Goal: Task Accomplishment & Management: Use online tool/utility

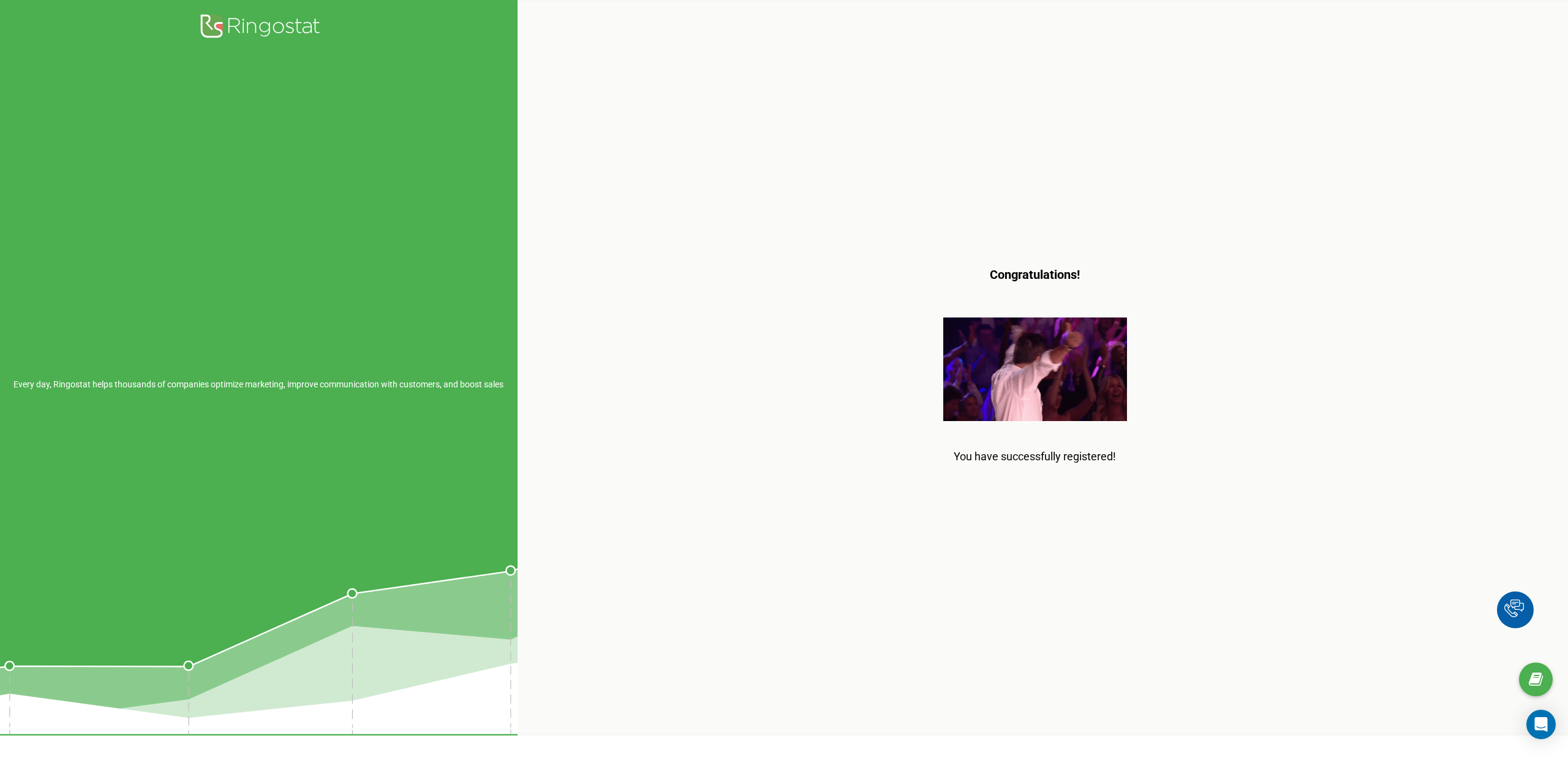
click at [678, 343] on div "Congratulations! You have successfully registered!" at bounding box center [1035, 367] width 1035 height 735
click at [285, 24] on icon at bounding box center [258, 27] width 122 height 30
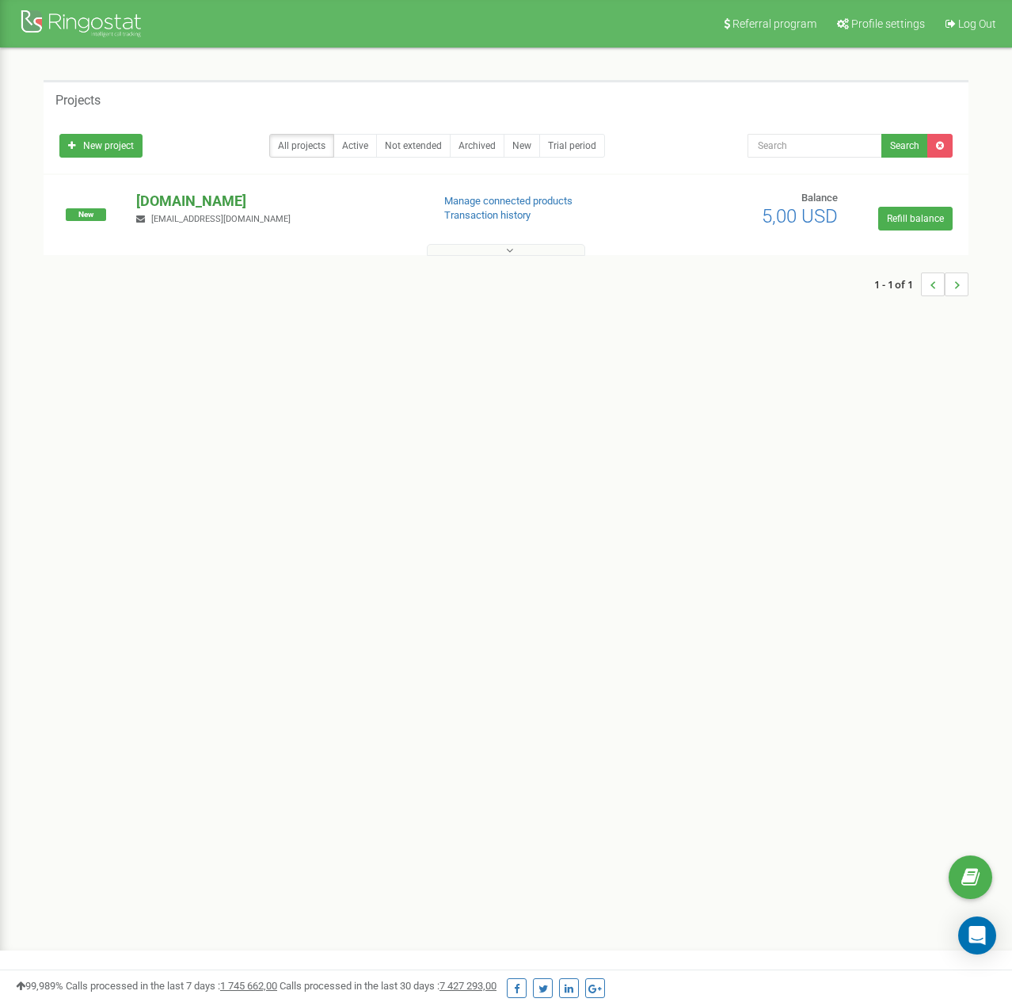
click at [227, 200] on p "tzrngstLIZA1111.com" at bounding box center [277, 201] width 282 height 21
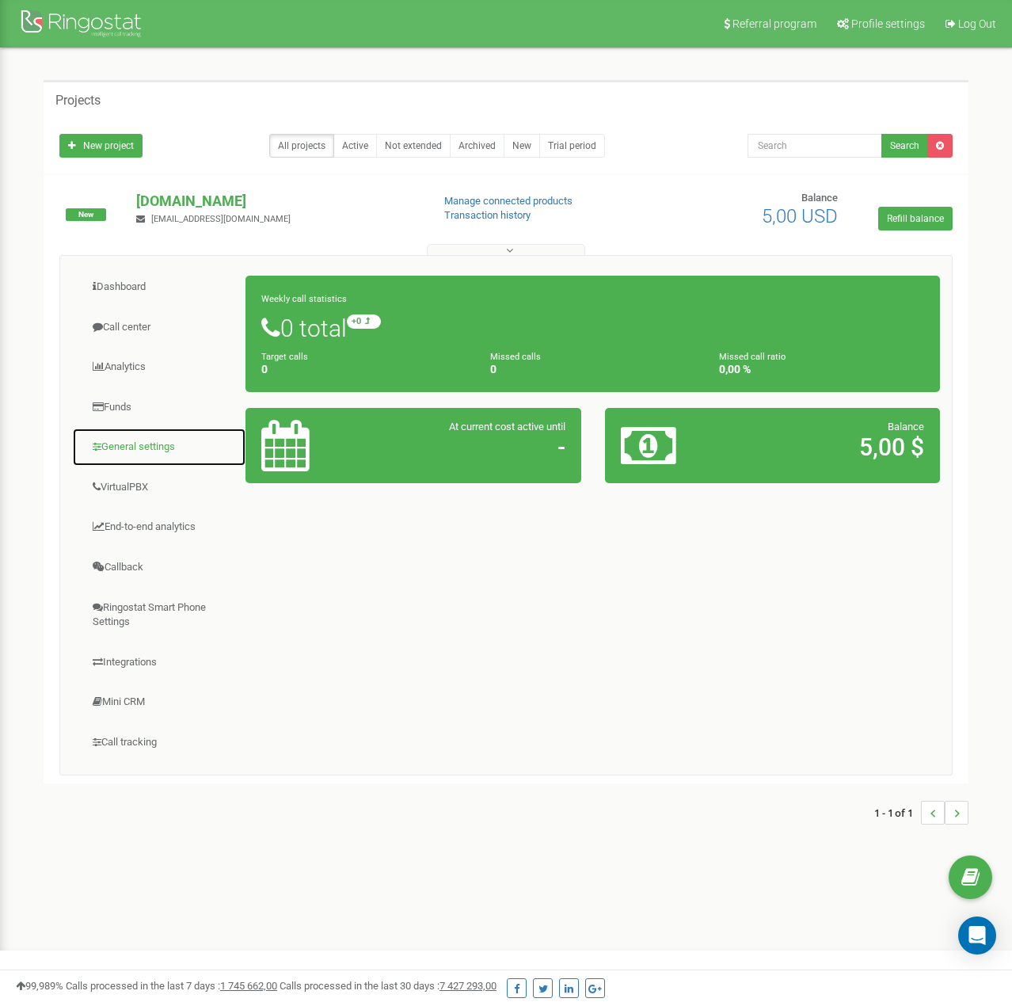
click at [162, 451] on link "General settings" at bounding box center [159, 447] width 174 height 39
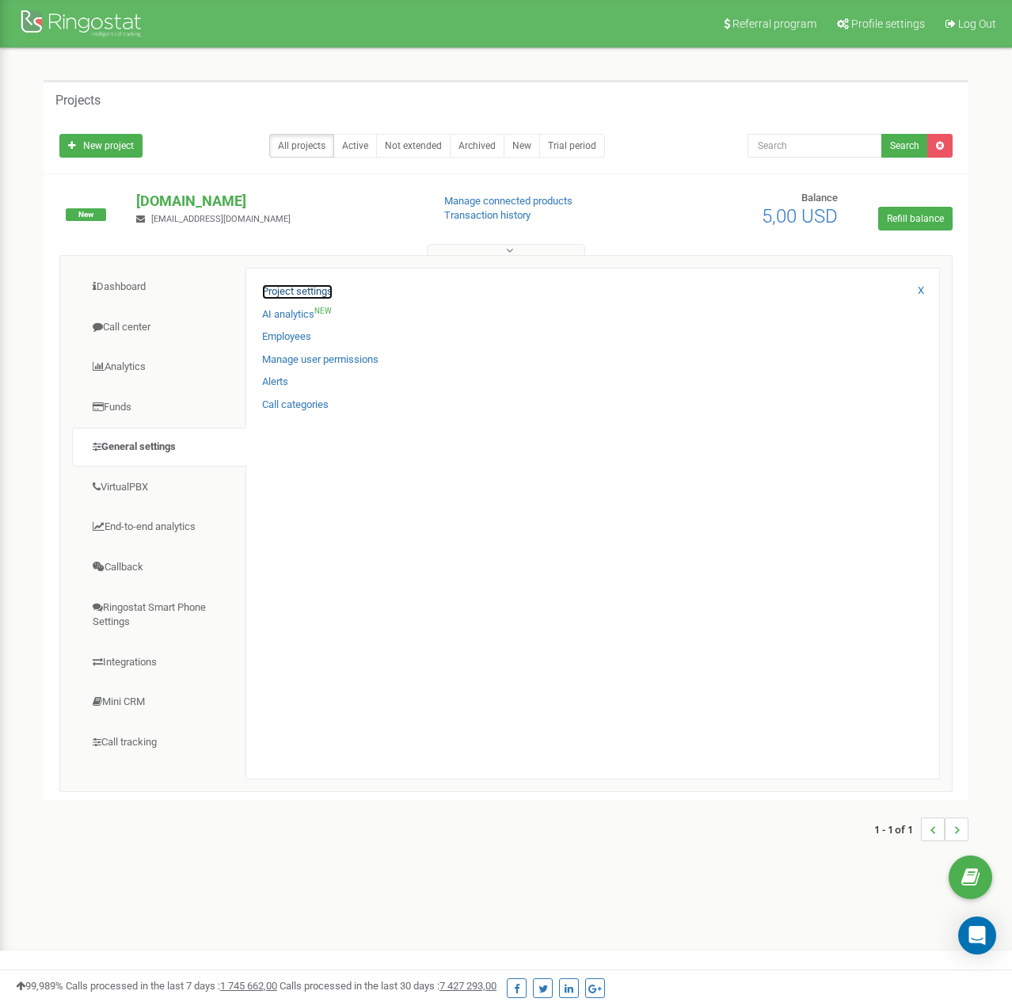
click at [316, 287] on link "Project settings" at bounding box center [297, 291] width 70 height 15
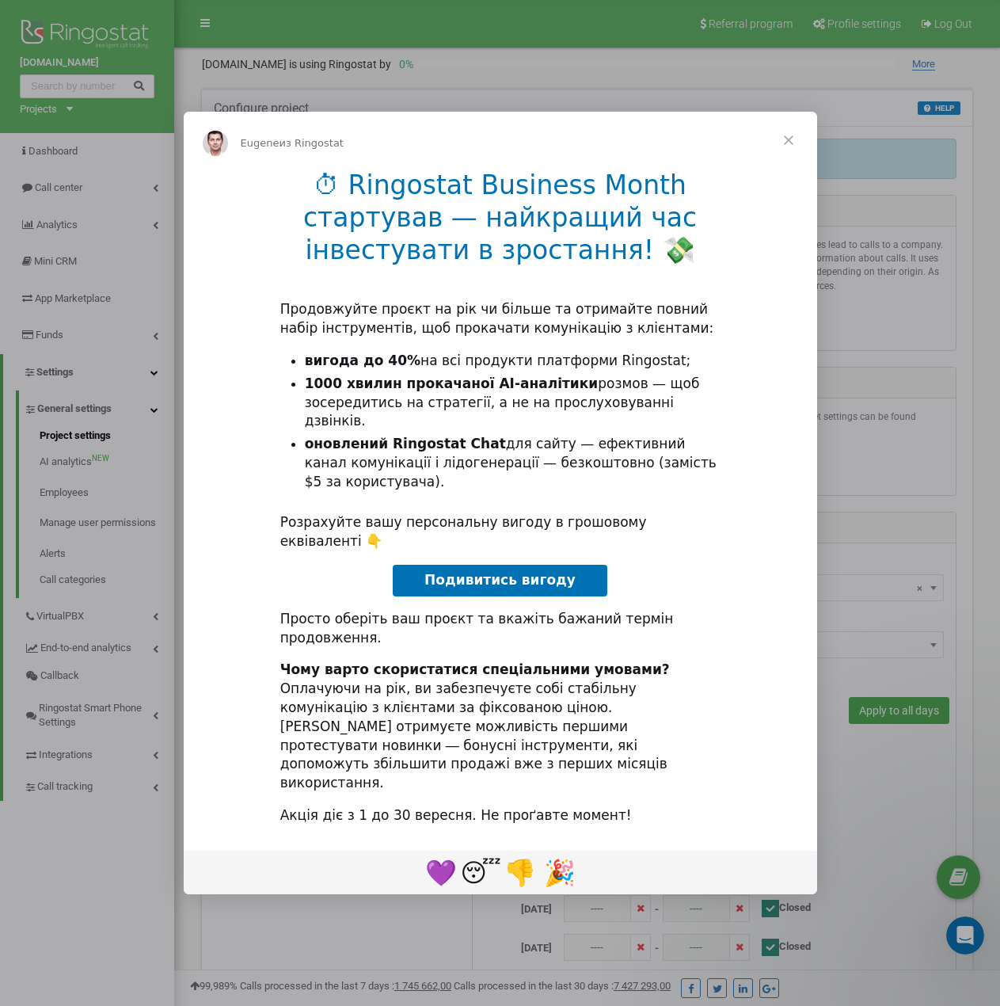
click at [786, 169] on span "Закрыть" at bounding box center [788, 140] width 57 height 57
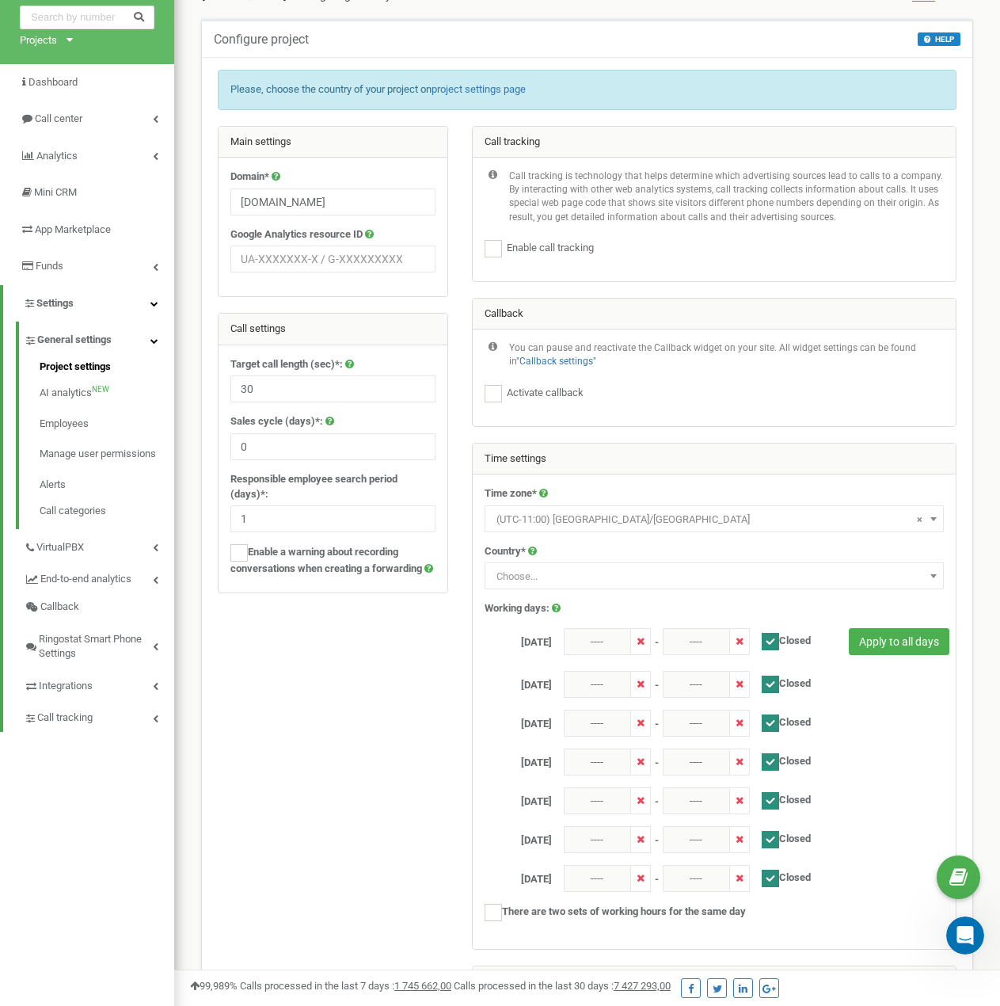
scroll to position [79, 0]
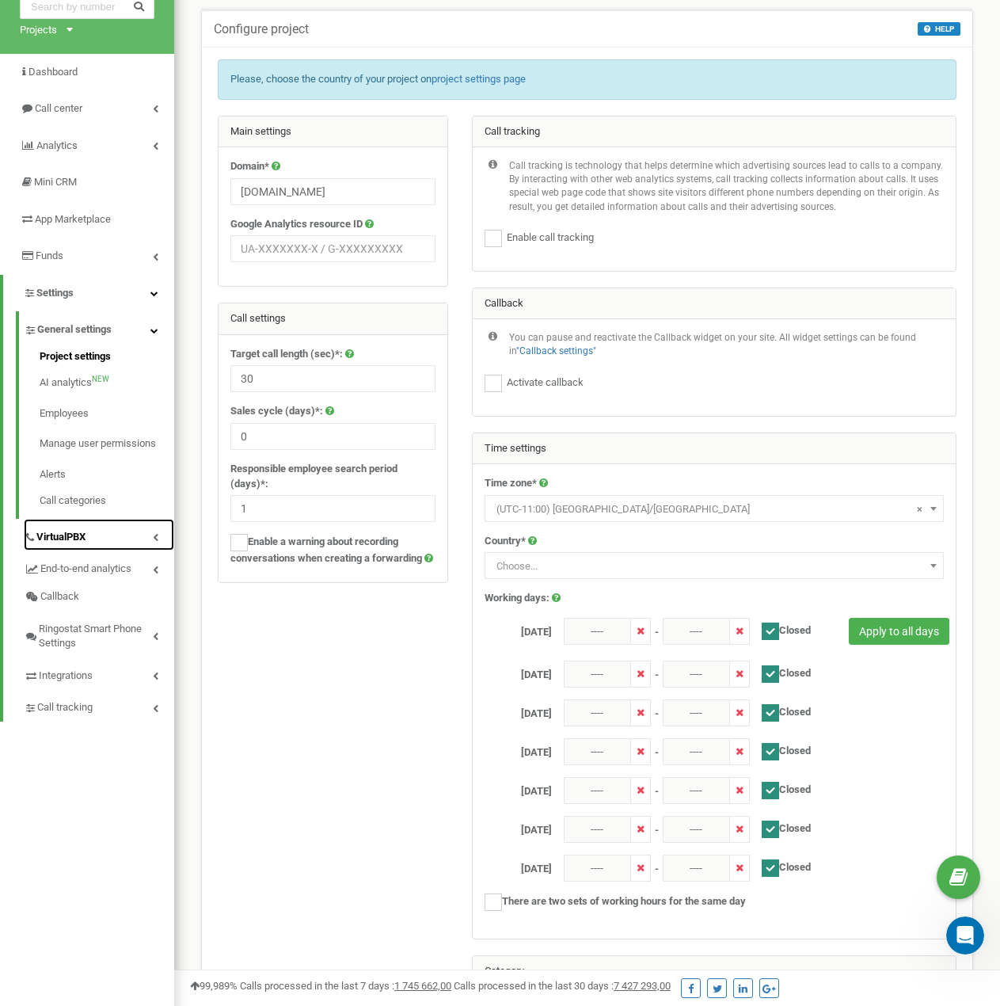
click at [123, 536] on link "VirtualPBX" at bounding box center [99, 535] width 150 height 32
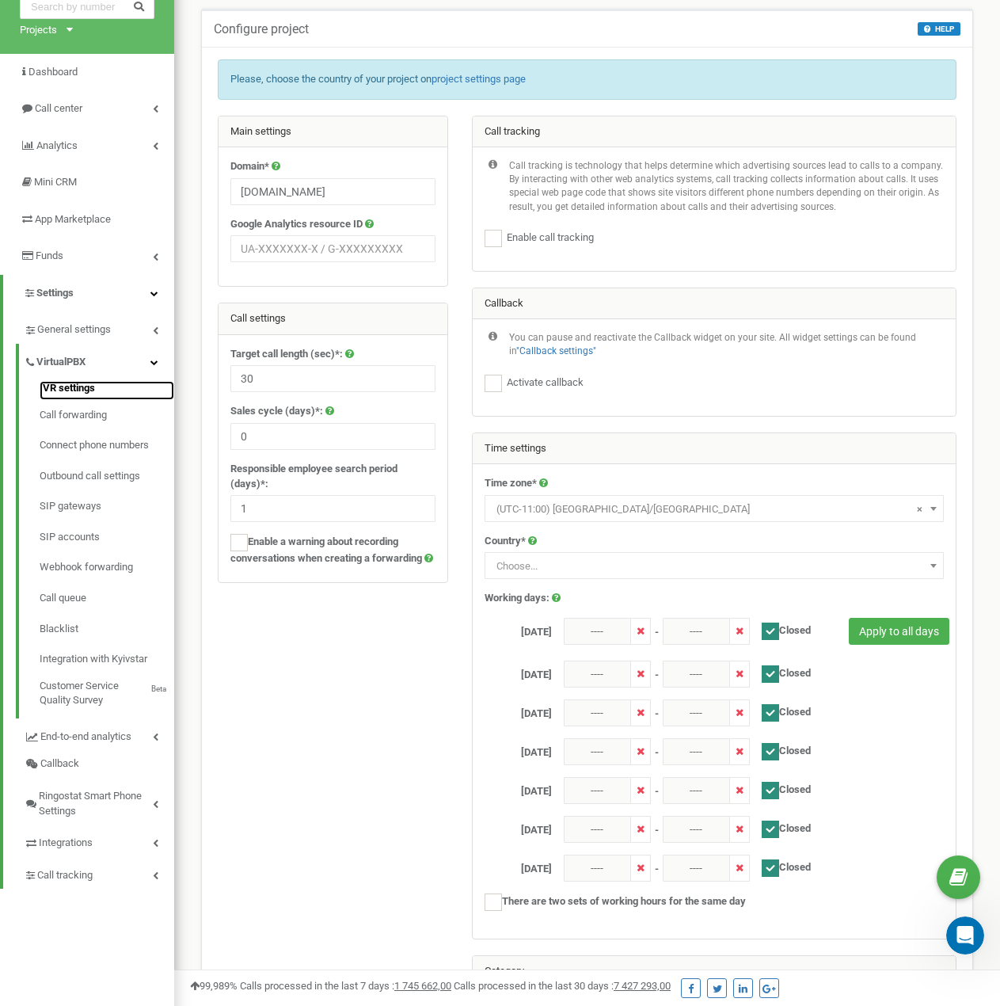
click at [73, 383] on link "IVR settings" at bounding box center [107, 390] width 135 height 19
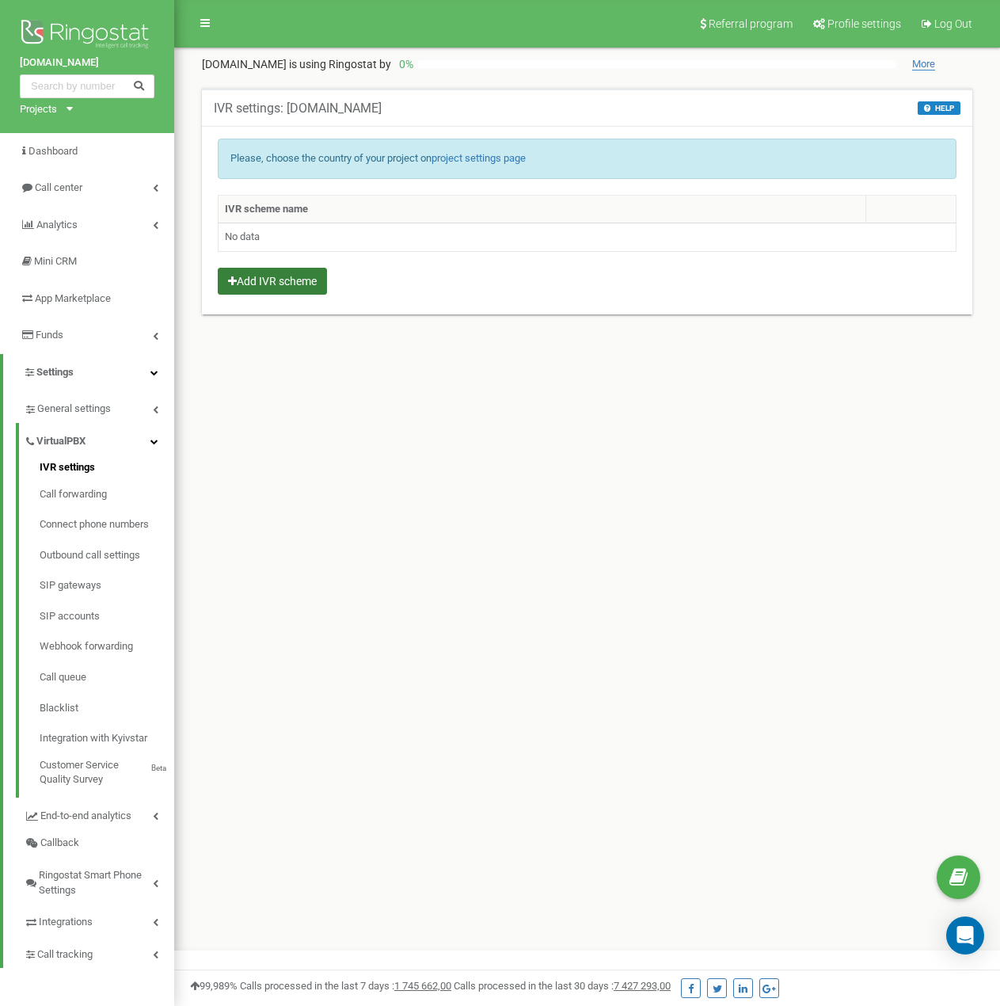
click at [311, 277] on button "Add IVR scheme" at bounding box center [272, 281] width 109 height 27
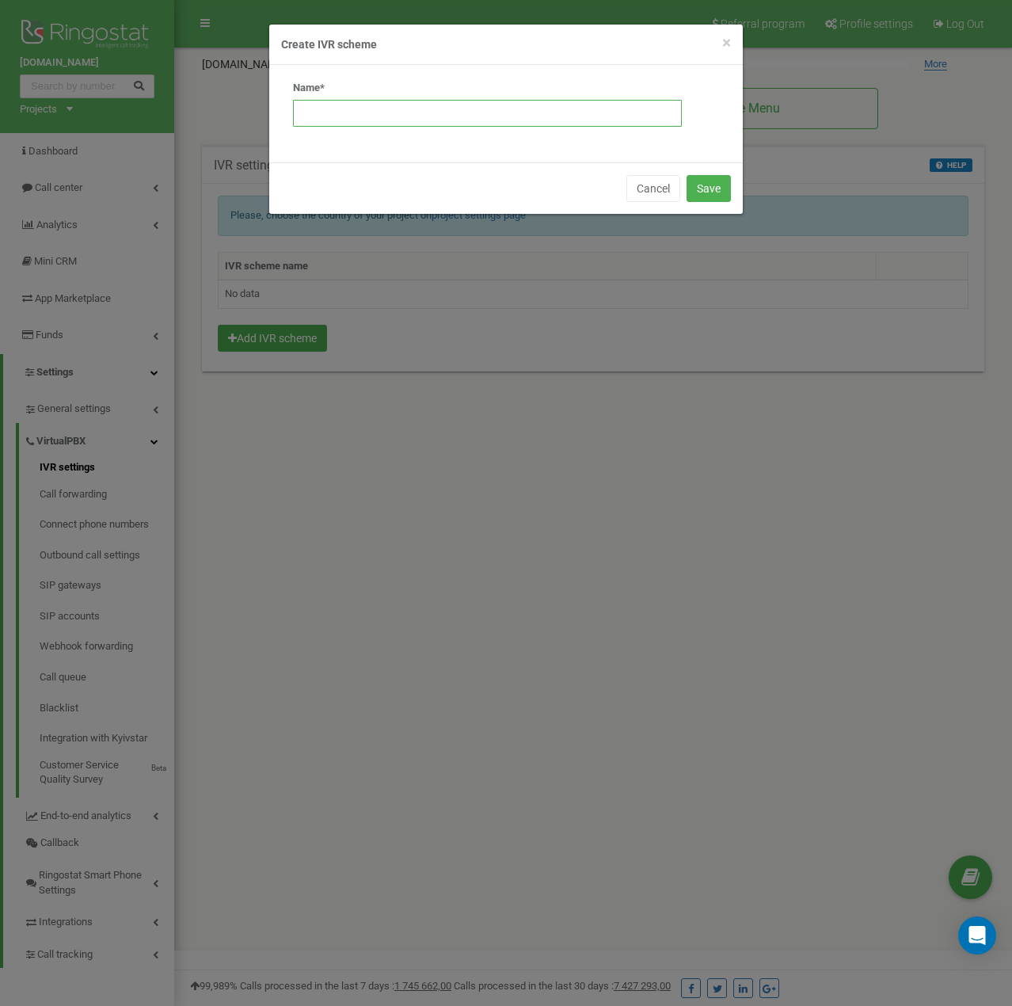
click at [585, 123] on input "text" at bounding box center [487, 113] width 389 height 27
type input "IVR тест"
click at [711, 187] on button "Save" at bounding box center [709, 188] width 44 height 27
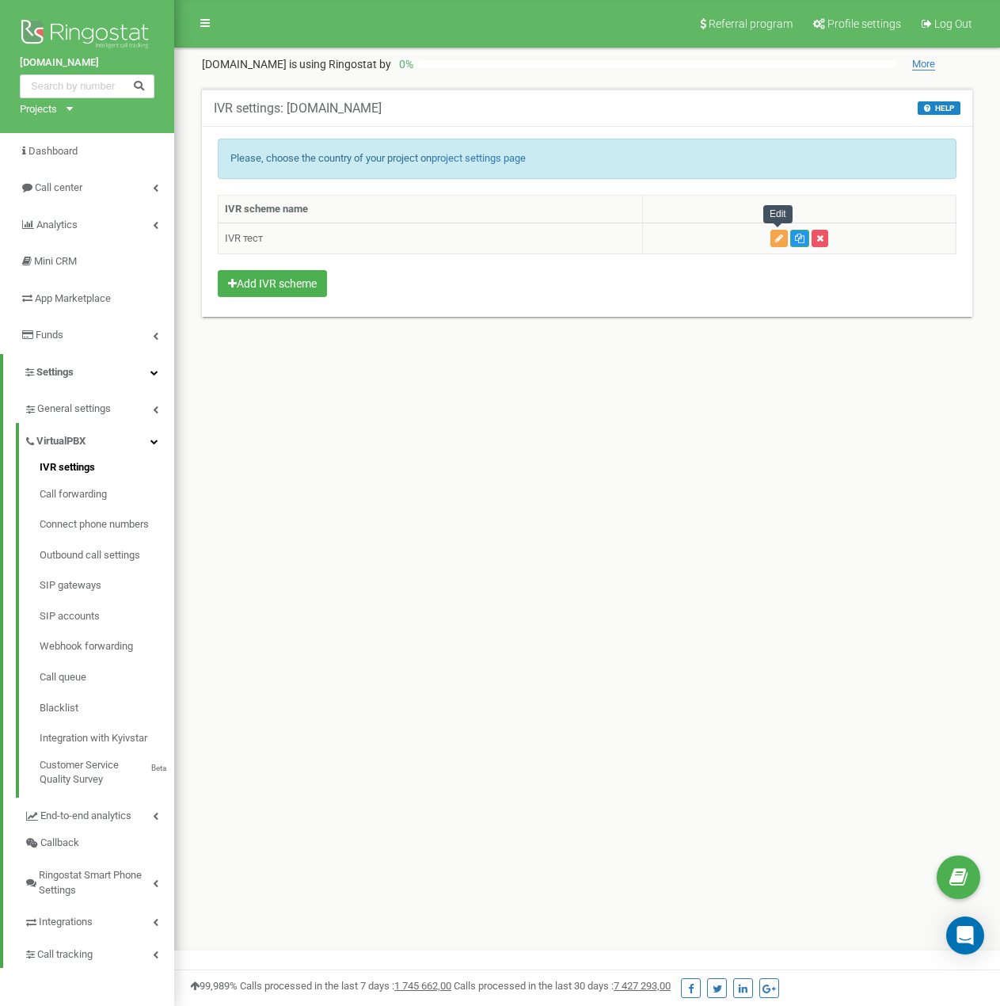
click at [781, 238] on icon "button" at bounding box center [779, 239] width 8 height 10
